Goal: Check status: Check status

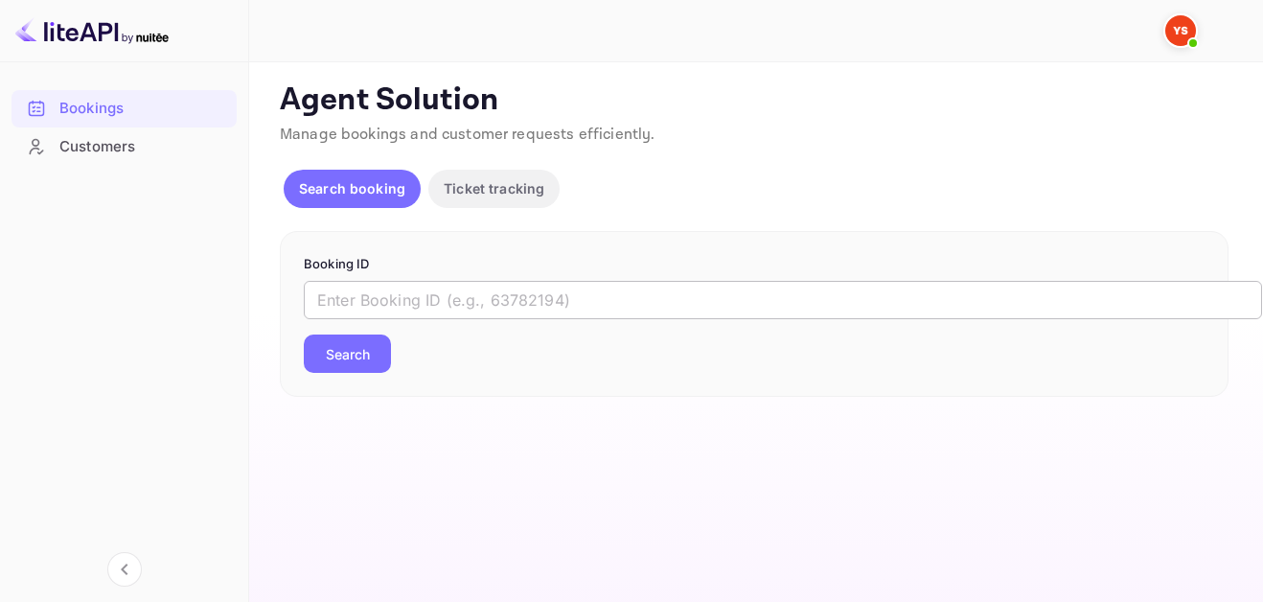
click at [604, 288] on input "text" at bounding box center [783, 300] width 959 height 38
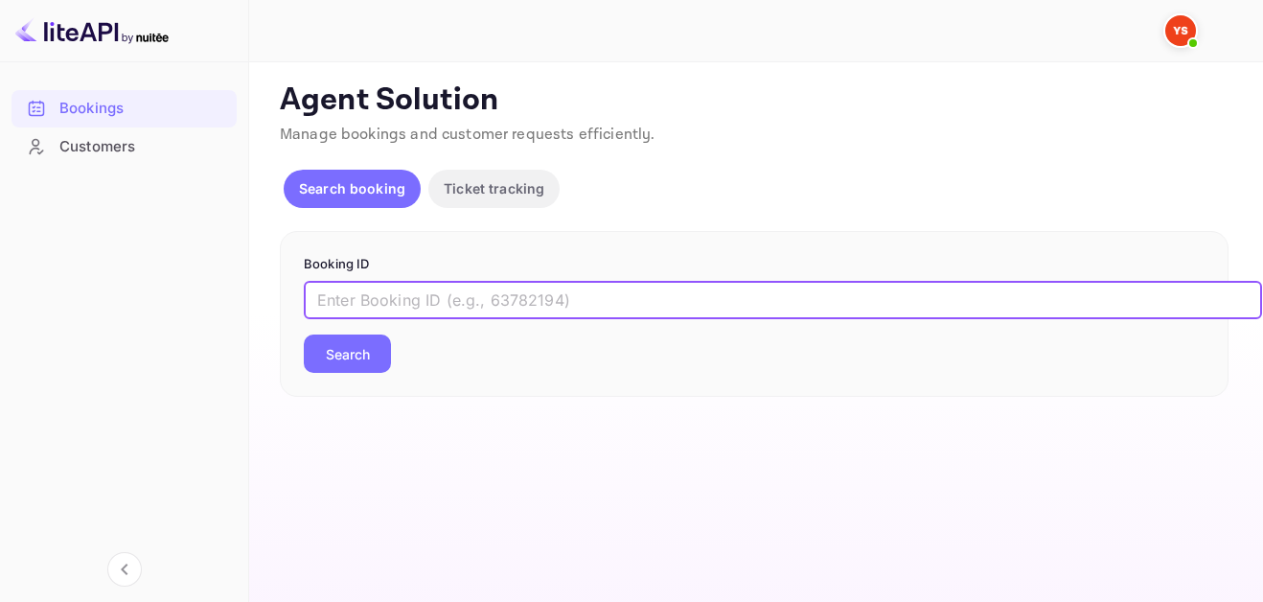
paste input "9655485"
type input "9655485"
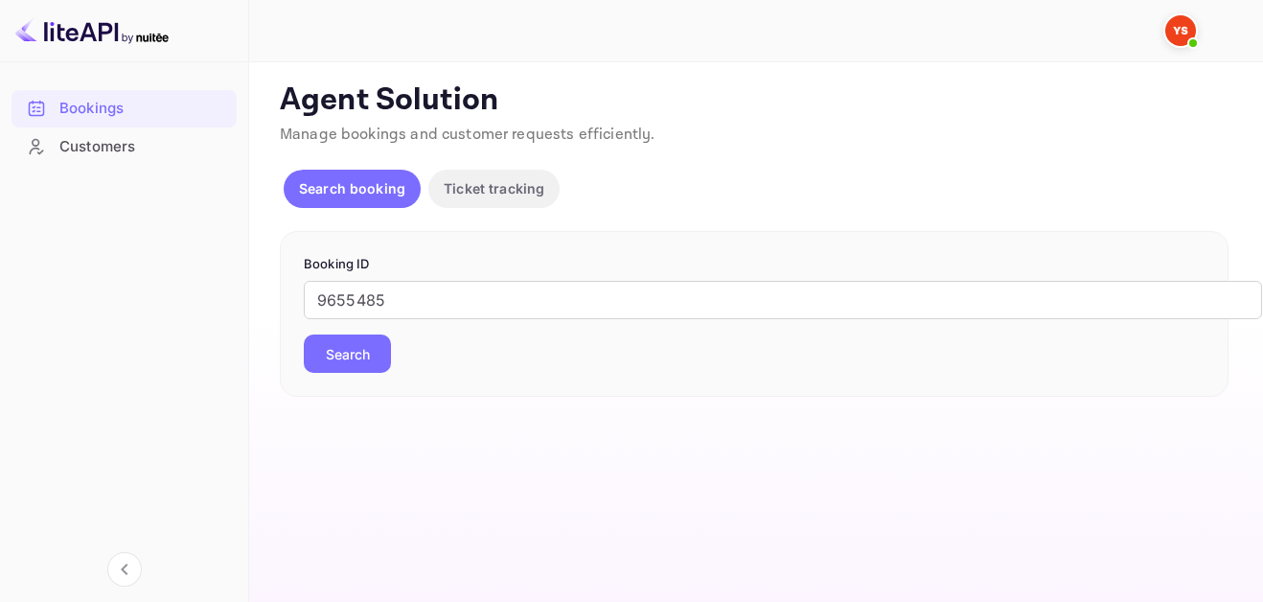
drag, startPoint x: 390, startPoint y: 359, endPoint x: 410, endPoint y: 357, distance: 20.2
click at [394, 360] on div "9655485 ​ Search" at bounding box center [754, 327] width 901 height 92
click at [369, 358] on button "Search" at bounding box center [347, 354] width 87 height 38
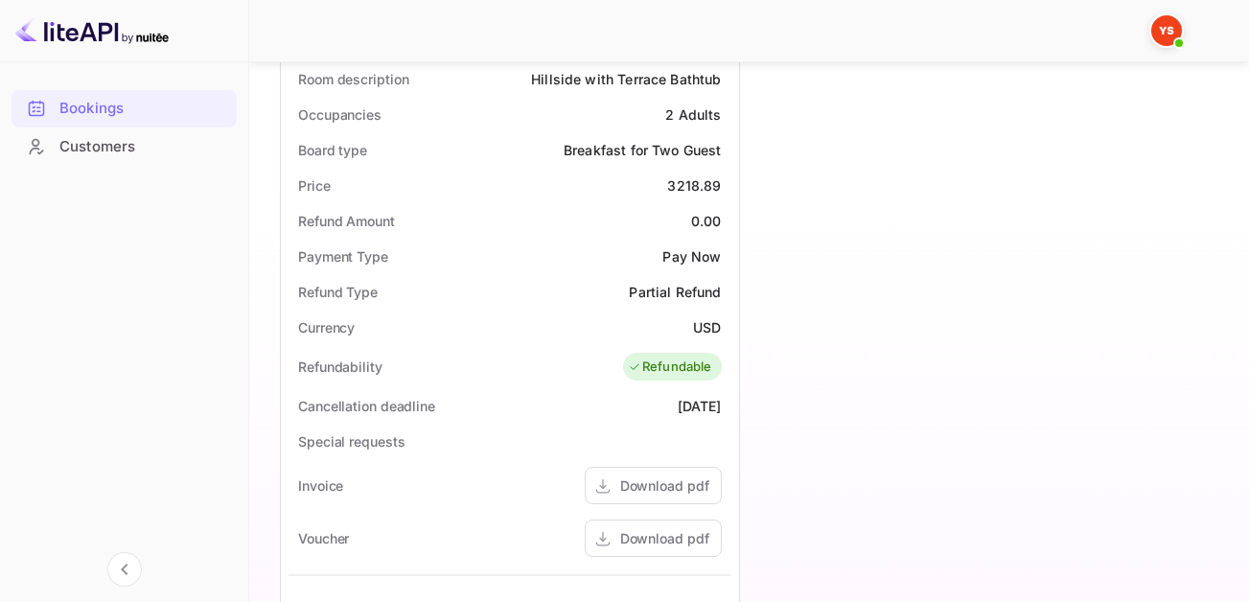
scroll to position [575, 0]
click at [658, 525] on div "Download pdf" at bounding box center [653, 537] width 137 height 37
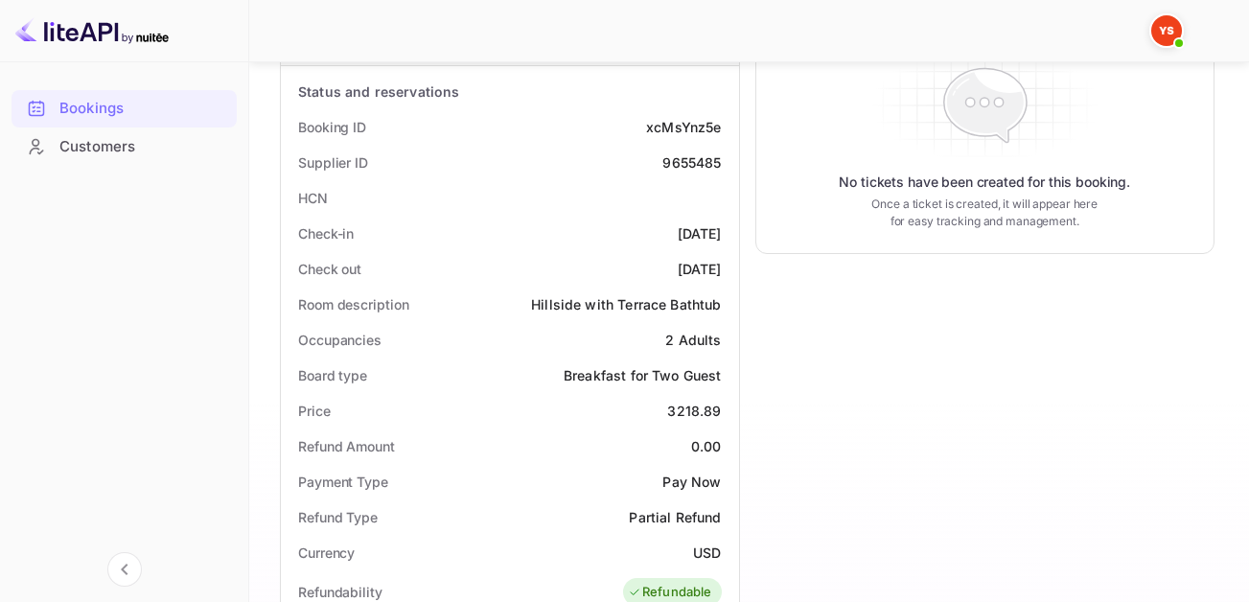
scroll to position [192, 0]
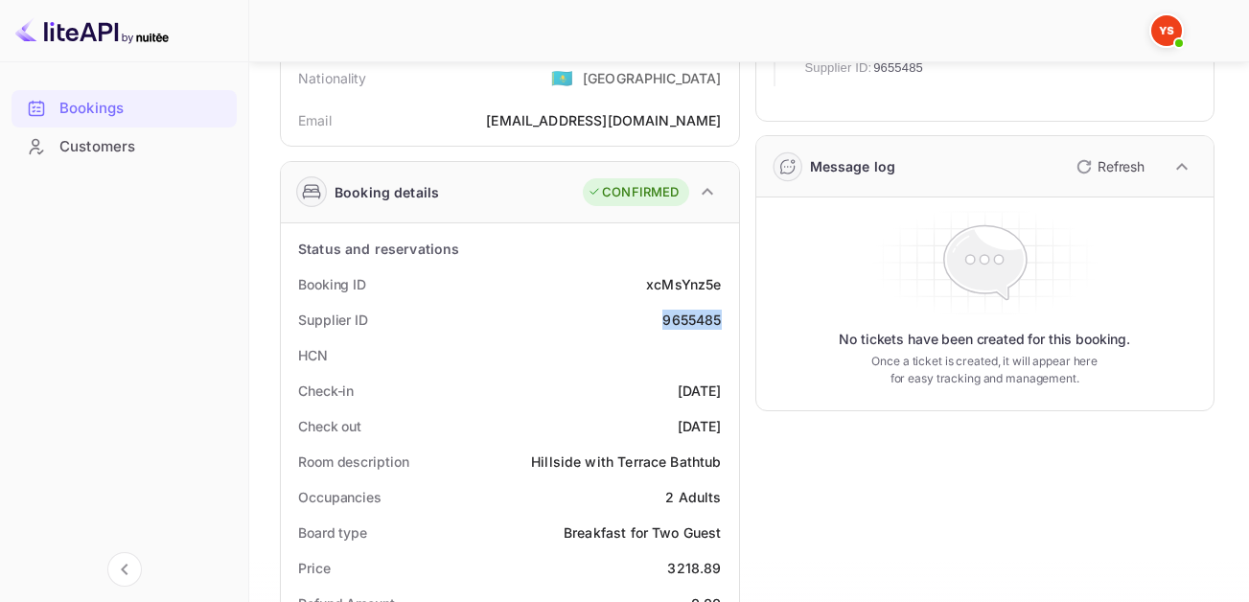
drag, startPoint x: 754, startPoint y: 325, endPoint x: 723, endPoint y: 319, distance: 32.2
click at [723, 319] on div "Supplier ID 9655485" at bounding box center [510, 319] width 443 height 35
copy div "9655485"
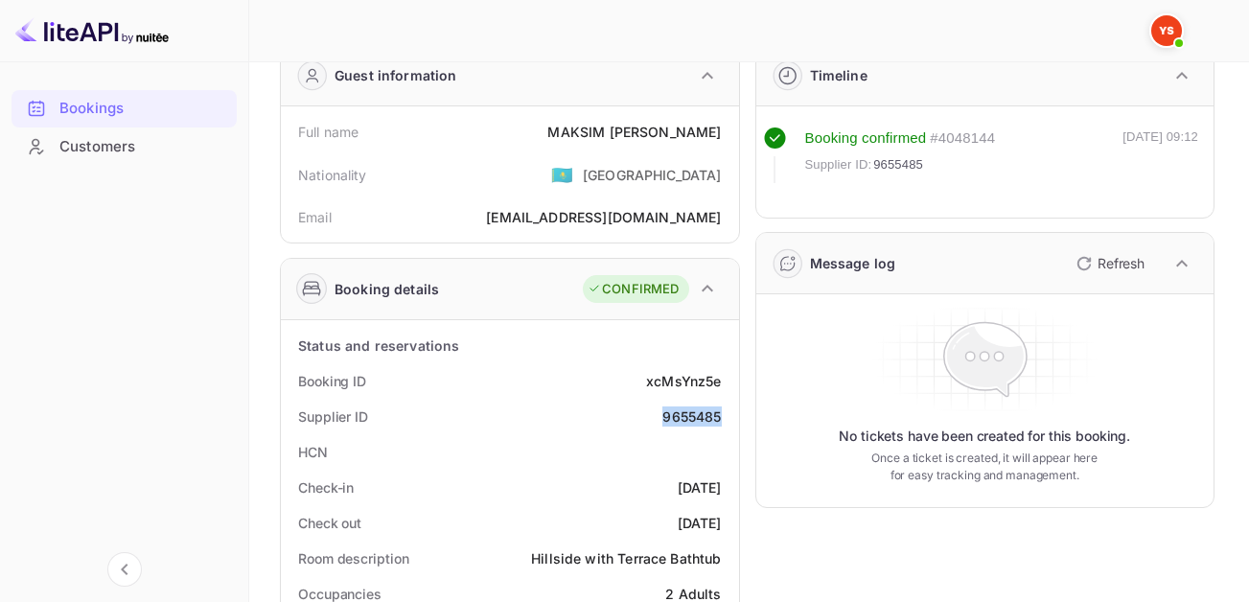
scroll to position [0, 0]
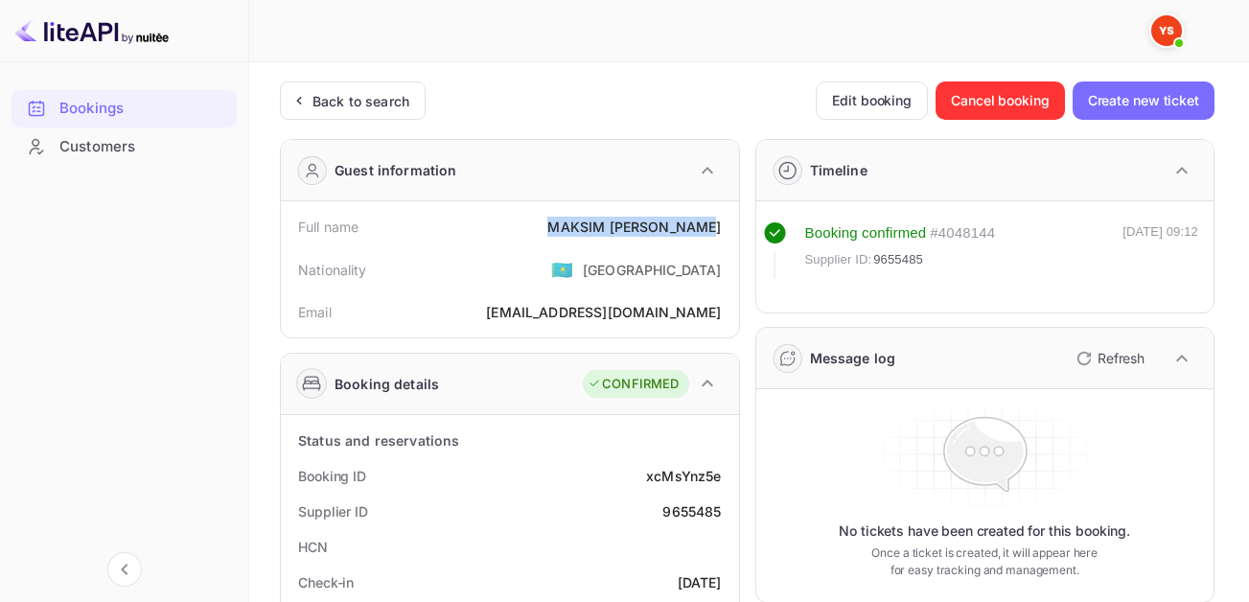
drag, startPoint x: 553, startPoint y: 226, endPoint x: 735, endPoint y: 222, distance: 182.2
click at [735, 222] on div "Full name [PERSON_NAME] Nationality 🇰🇿 [DEMOGRAPHIC_DATA] Email [EMAIL_ADDRESS]…" at bounding box center [510, 269] width 458 height 136
copy div "[PERSON_NAME]"
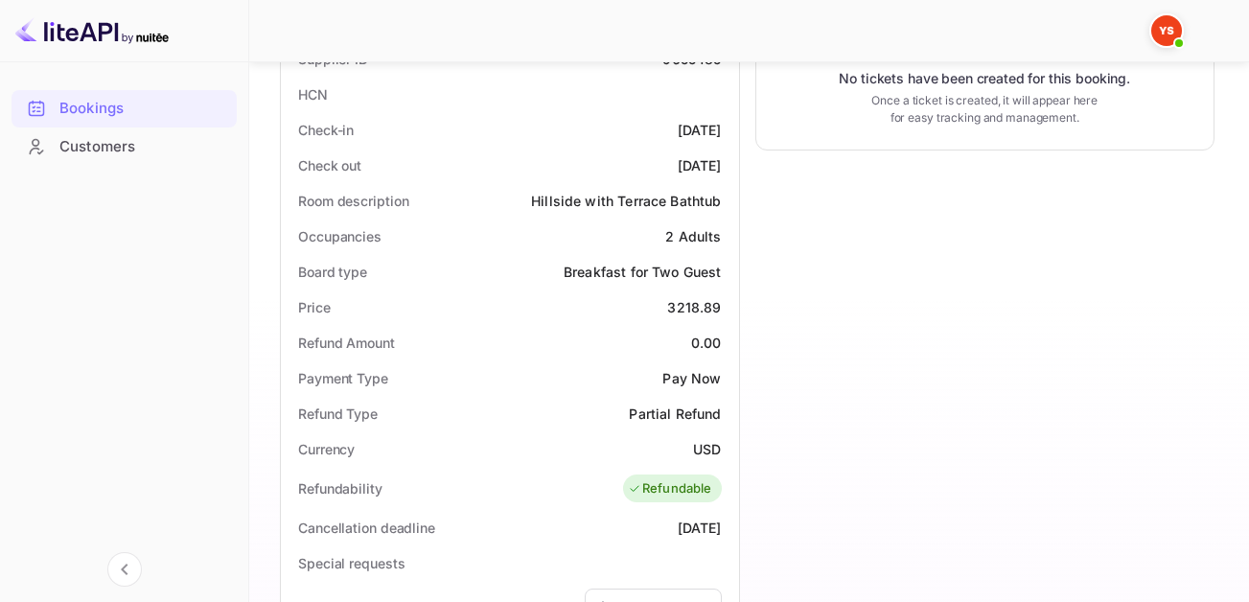
scroll to position [479, 0]
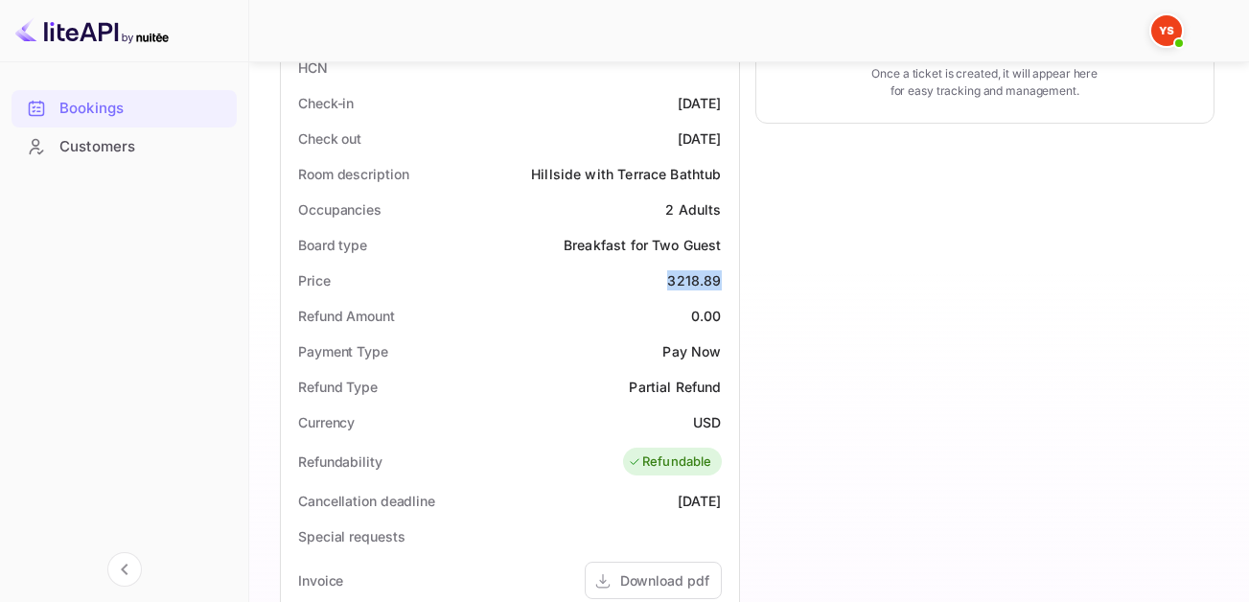
drag, startPoint x: 669, startPoint y: 278, endPoint x: 734, endPoint y: 281, distance: 65.2
click at [734, 281] on div "Status and reservations Booking ID xcMsYnz5e Supplier ID 9655485 HCN Check-in […" at bounding box center [510, 482] width 458 height 1092
copy div "3218.89"
drag, startPoint x: 708, startPoint y: 427, endPoint x: 723, endPoint y: 425, distance: 14.5
click at [723, 425] on div "Currency USD" at bounding box center [510, 422] width 443 height 35
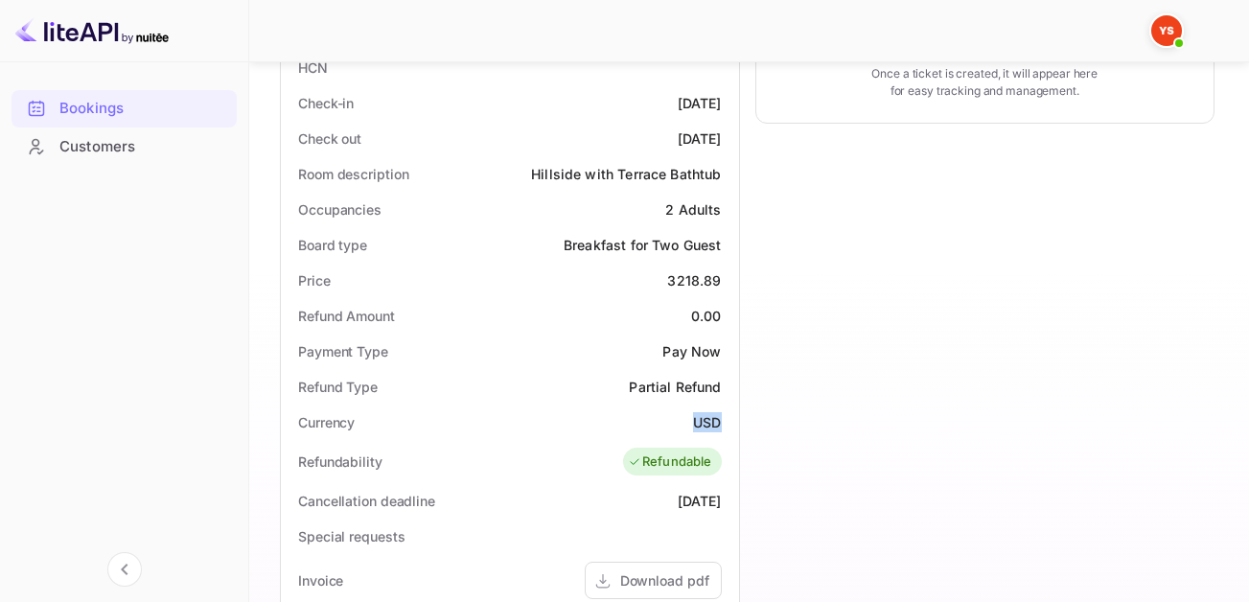
copy div "USD"
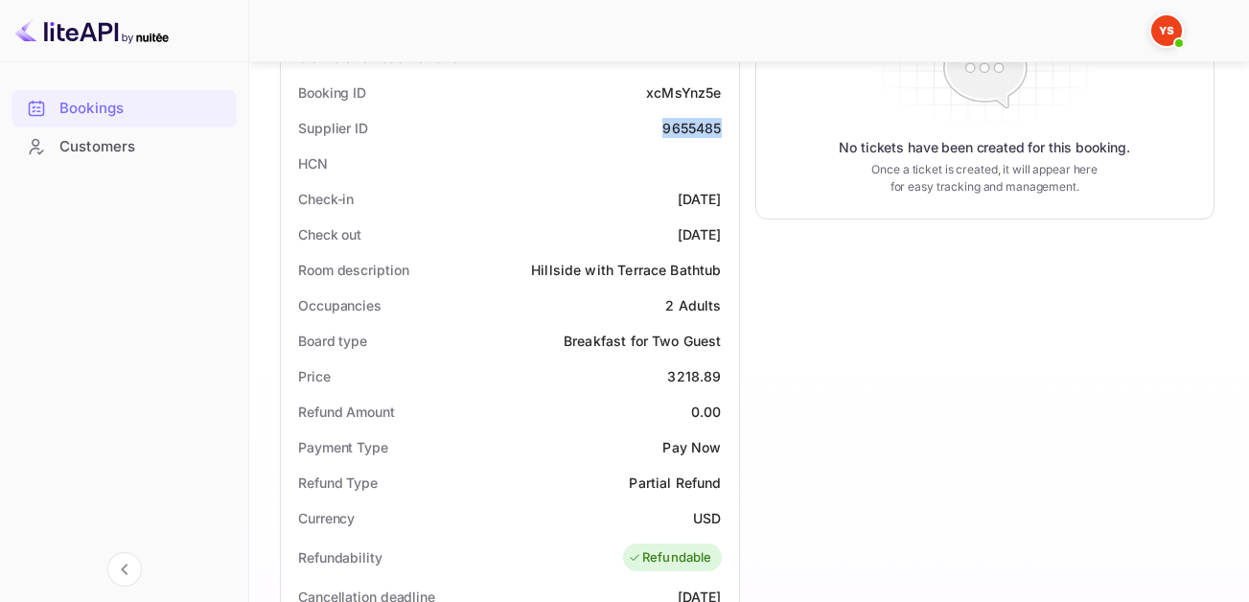
drag, startPoint x: 663, startPoint y: 128, endPoint x: 722, endPoint y: 127, distance: 58.5
click at [722, 127] on div "Supplier ID 9655485" at bounding box center [510, 127] width 443 height 35
copy div "9655485"
